Goal: Task Accomplishment & Management: Complete application form

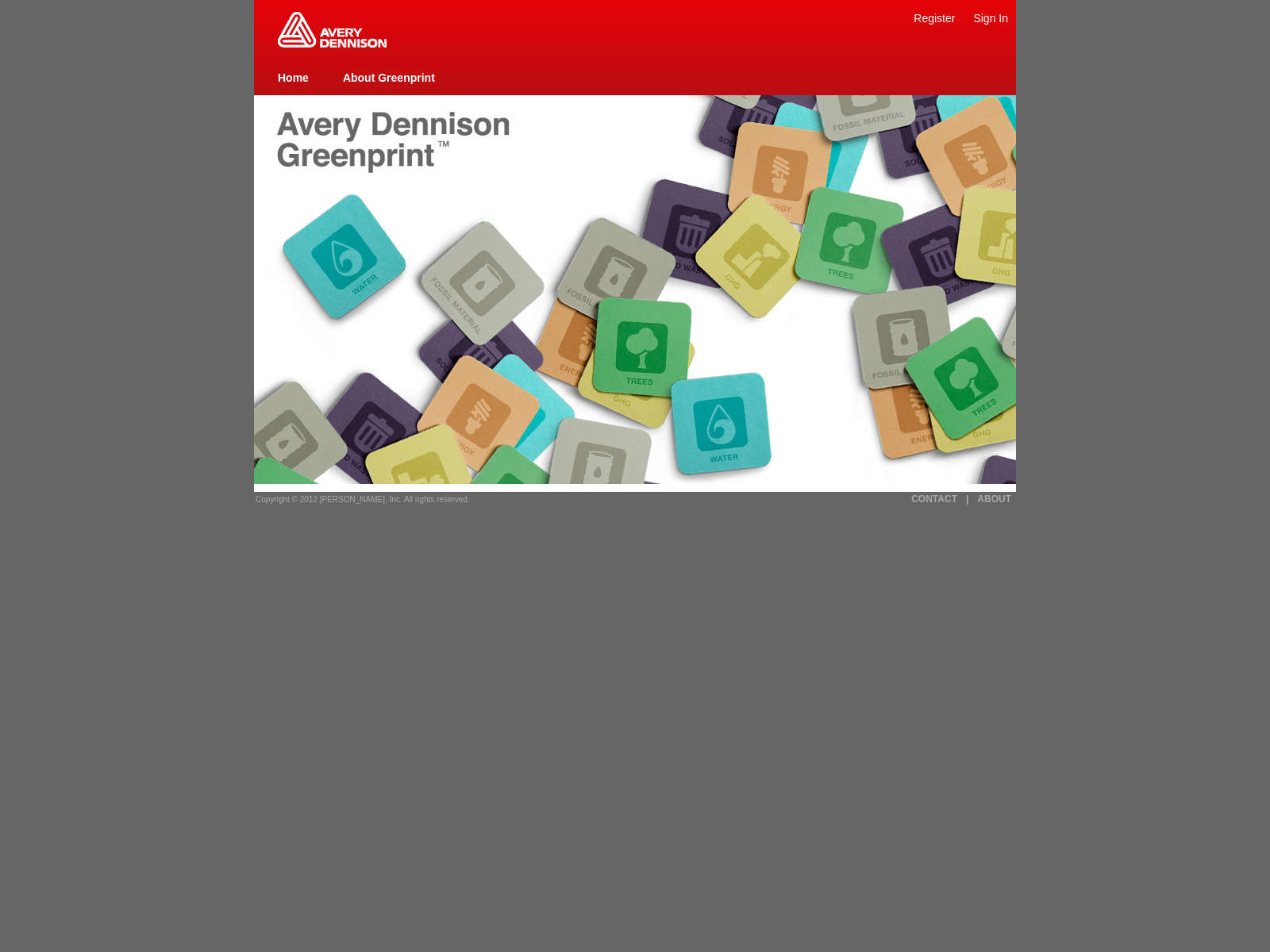
click at [934, 18] on link "Register" at bounding box center [934, 18] width 41 height 13
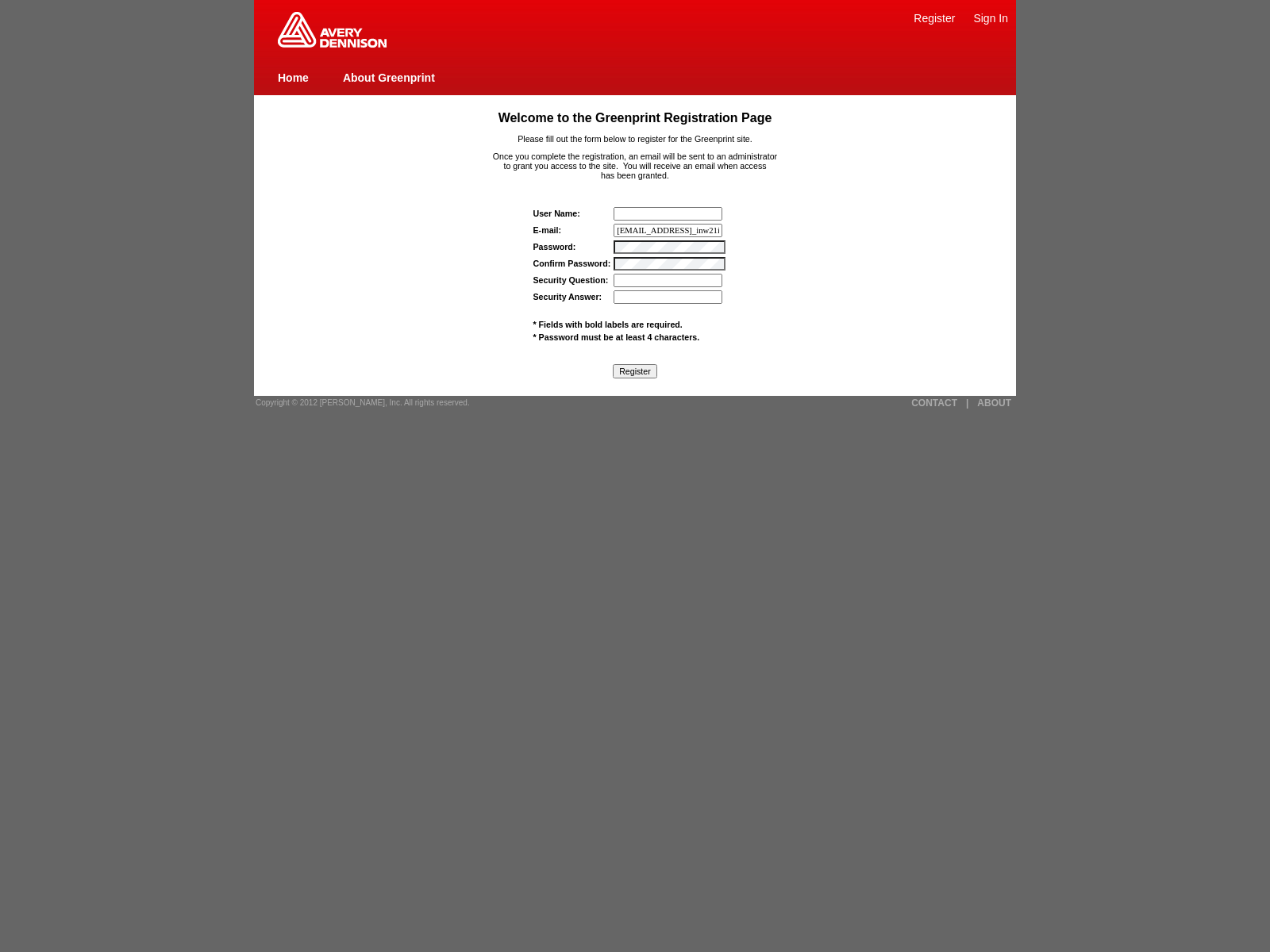
type input "wasscanldmkkq4p@tenable.comwas_inw21itxvtz8"
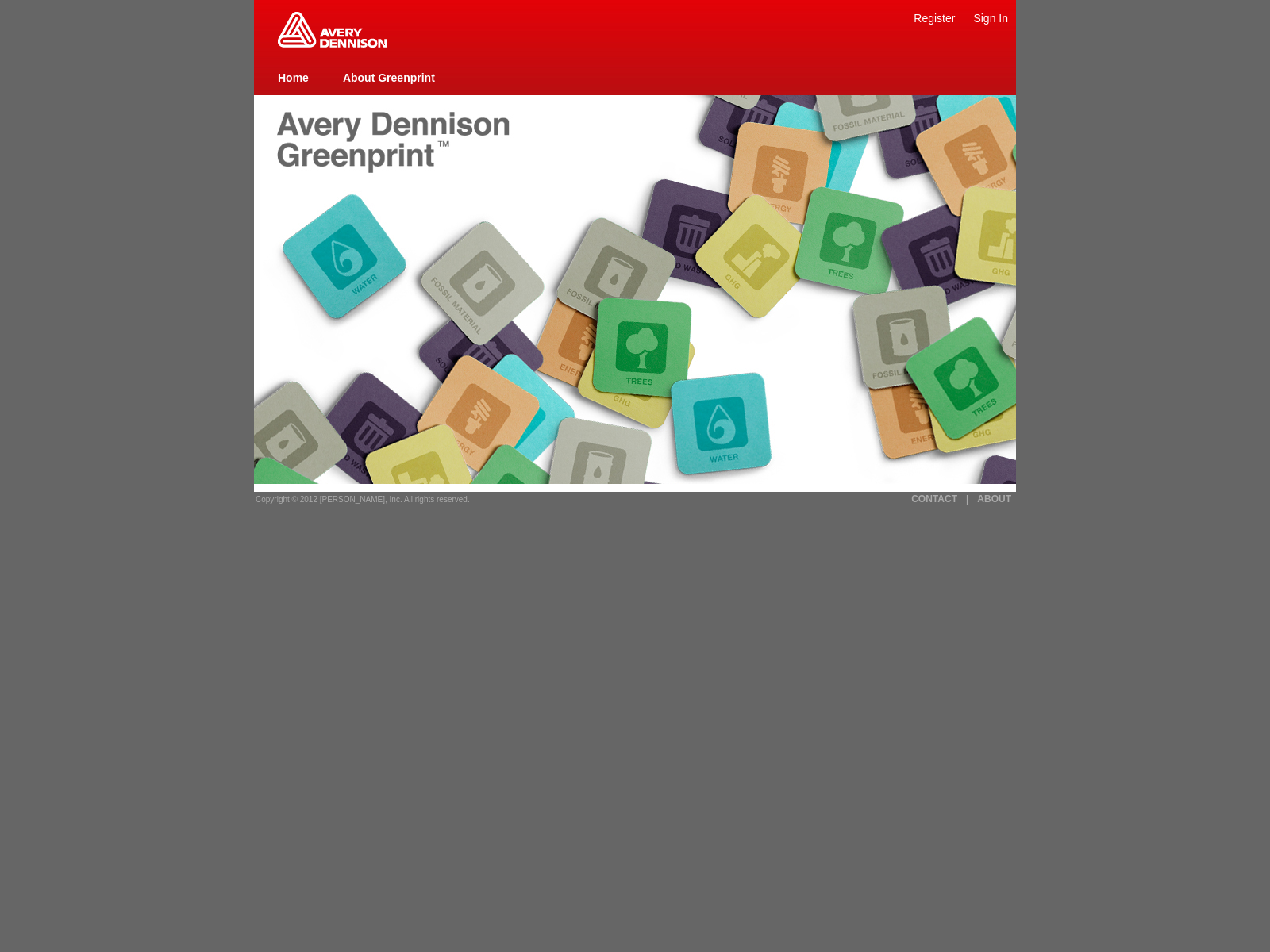
click at [990, 18] on link "Sign In" at bounding box center [991, 18] width 35 height 13
click at [934, 18] on link "Register" at bounding box center [934, 18] width 41 height 13
